Goal: Navigation & Orientation: Find specific page/section

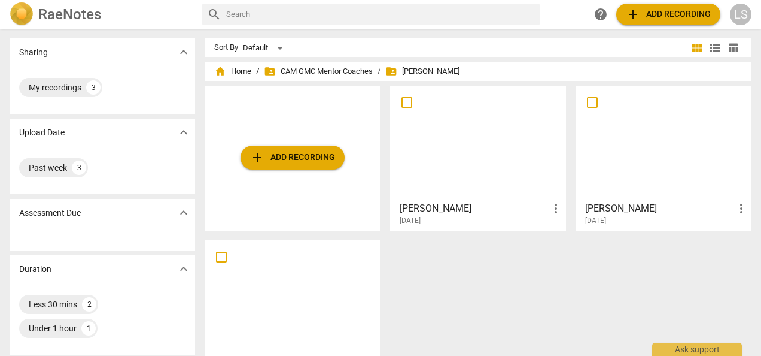
click at [486, 133] on div at bounding box center [478, 143] width 168 height 106
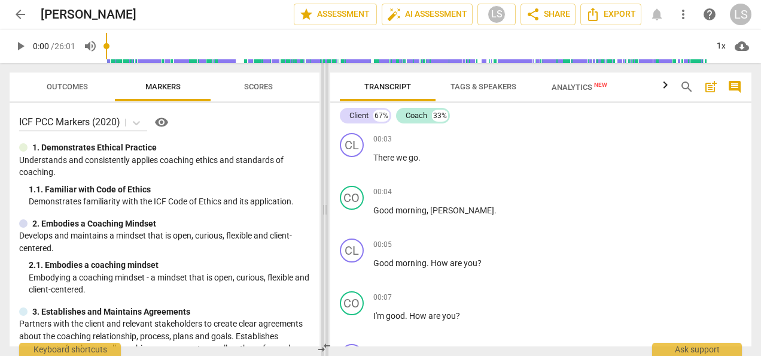
drag, startPoint x: 380, startPoint y: 208, endPoint x: 323, endPoint y: 210, distance: 56.3
click at [323, 210] on span at bounding box center [324, 209] width 7 height 293
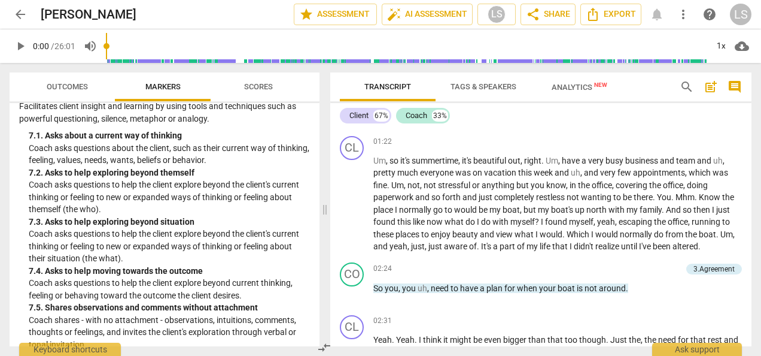
scroll to position [1128, 0]
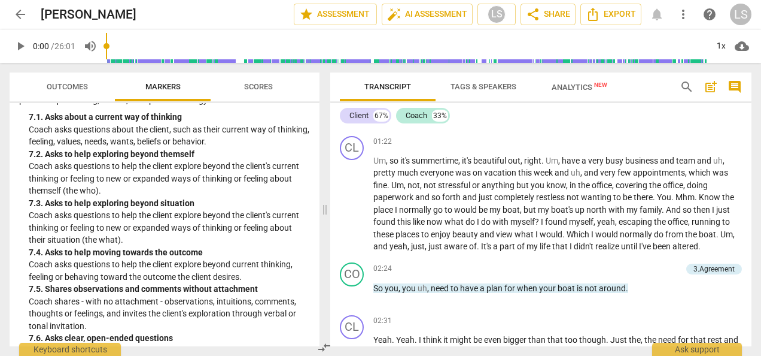
click at [21, 18] on span "arrow_back" at bounding box center [20, 14] width 14 height 14
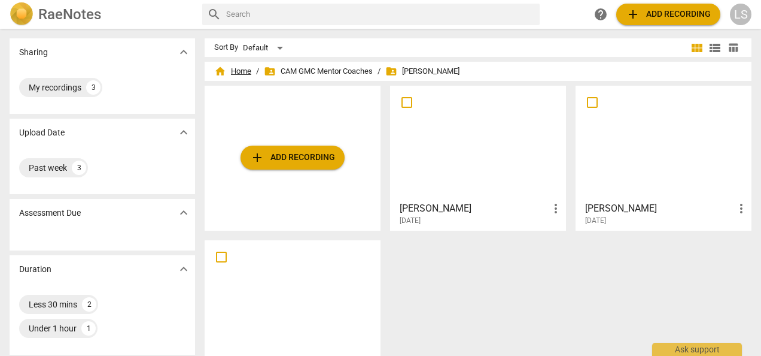
click at [235, 71] on span "home Home" at bounding box center [232, 71] width 37 height 12
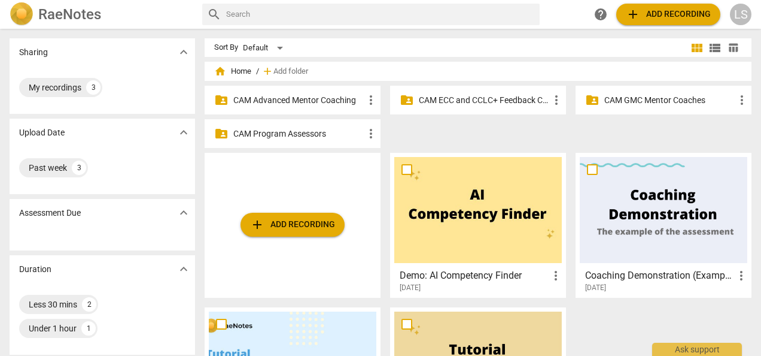
click at [289, 100] on p "CAM Advanced Mentor Coaching" at bounding box center [298, 100] width 130 height 13
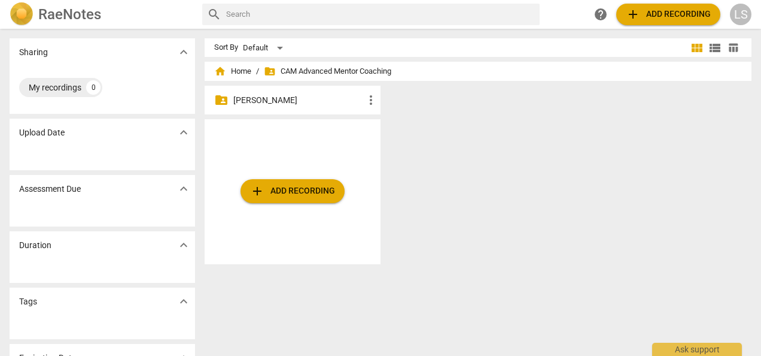
click at [281, 103] on p "[PERSON_NAME]" at bounding box center [298, 100] width 130 height 13
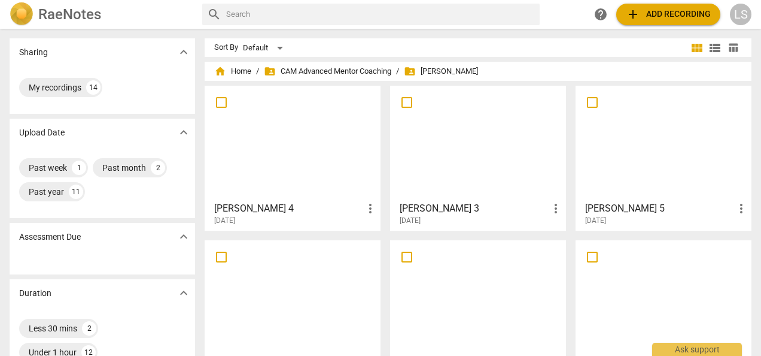
click at [470, 166] on div at bounding box center [478, 143] width 168 height 106
